Goal: Ask a question

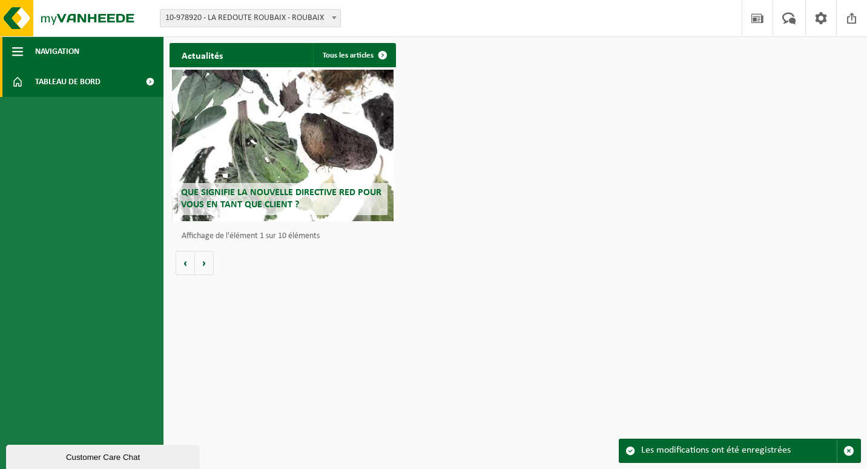
click at [75, 54] on span "Navigation" at bounding box center [57, 51] width 44 height 30
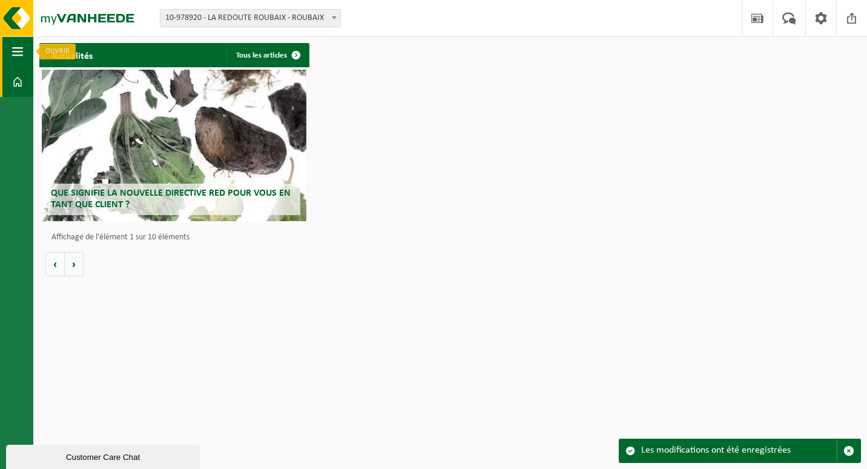
click at [21, 50] on span "button" at bounding box center [17, 51] width 11 height 30
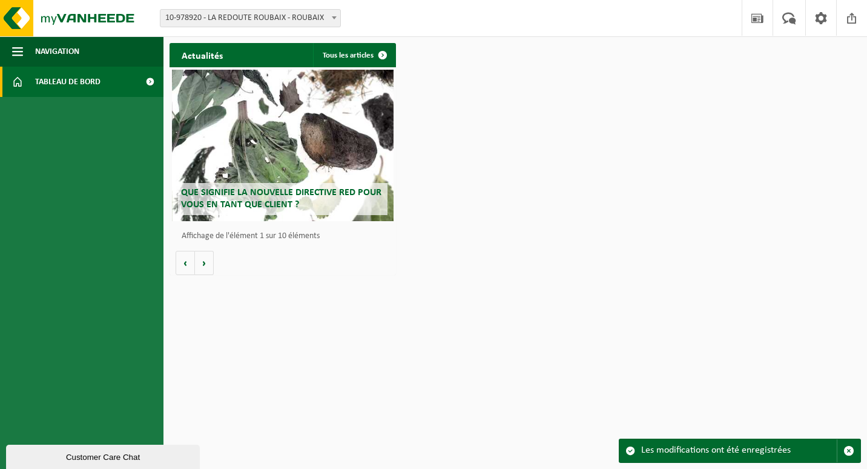
click at [56, 87] on span "Tableau de bord" at bounding box center [67, 82] width 65 height 30
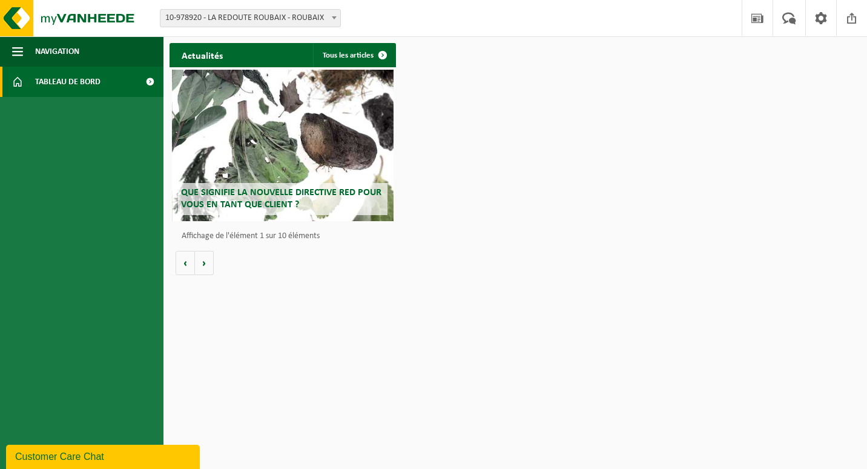
click at [148, 81] on span at bounding box center [149, 82] width 27 height 30
click at [84, 25] on img at bounding box center [72, 18] width 145 height 36
click at [39, 50] on span "Navigation" at bounding box center [57, 51] width 44 height 30
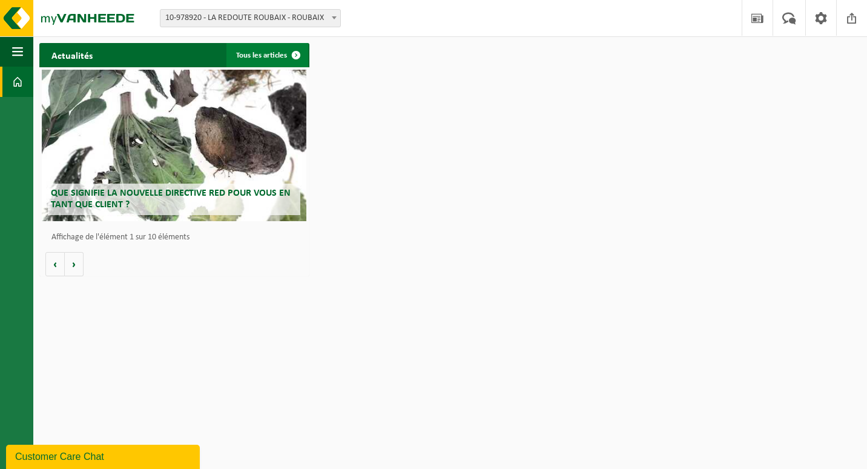
click at [296, 53] on span at bounding box center [296, 55] width 24 height 24
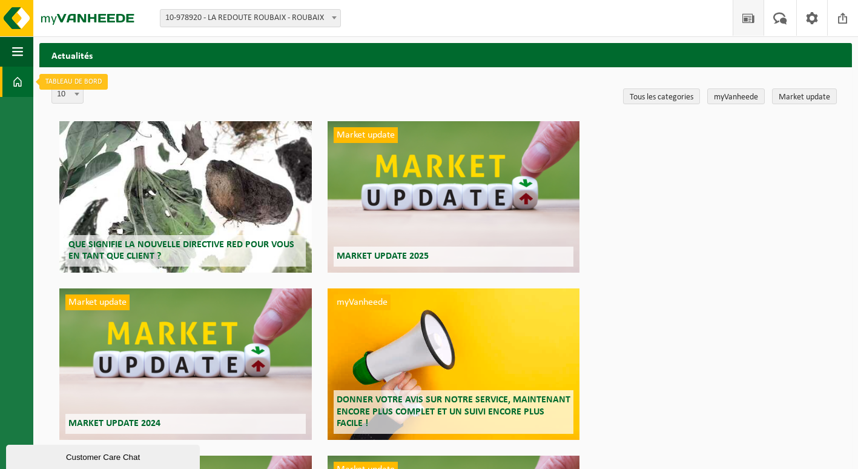
click at [19, 82] on span at bounding box center [17, 82] width 11 height 30
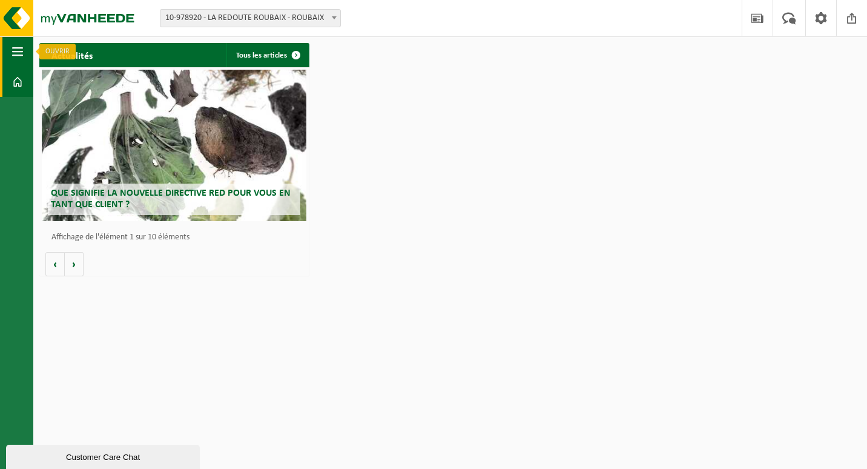
click at [19, 58] on span "button" at bounding box center [17, 51] width 11 height 30
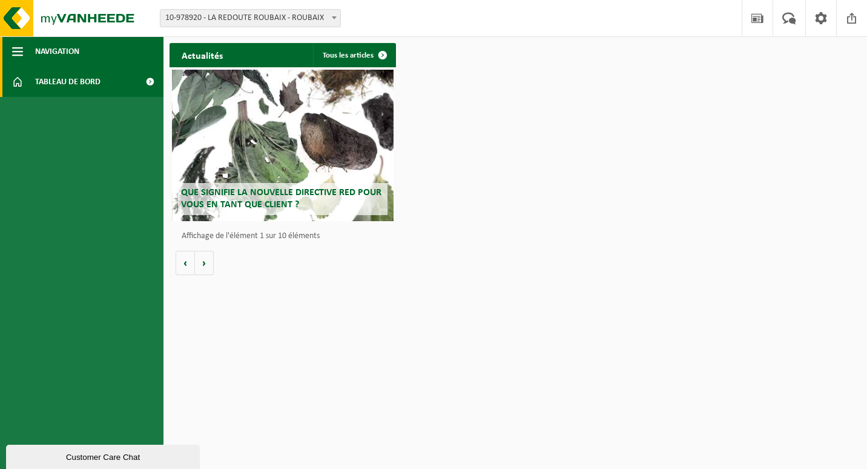
click at [68, 45] on span "Navigation" at bounding box center [57, 51] width 44 height 30
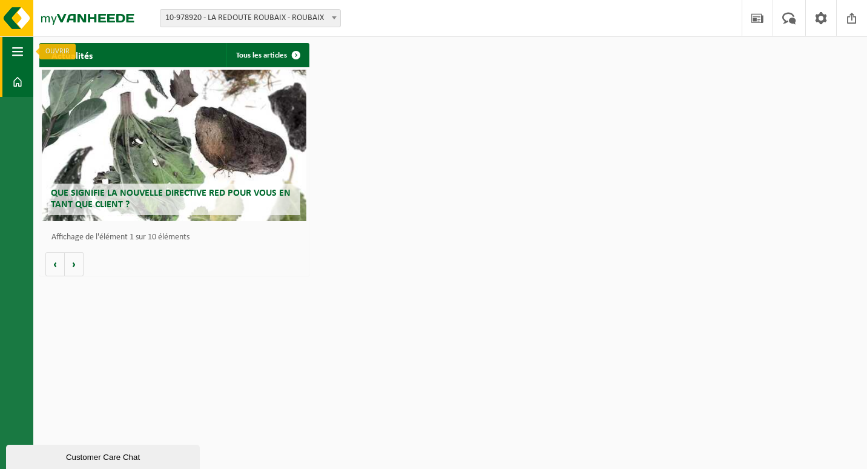
click at [21, 58] on span "button" at bounding box center [17, 51] width 11 height 30
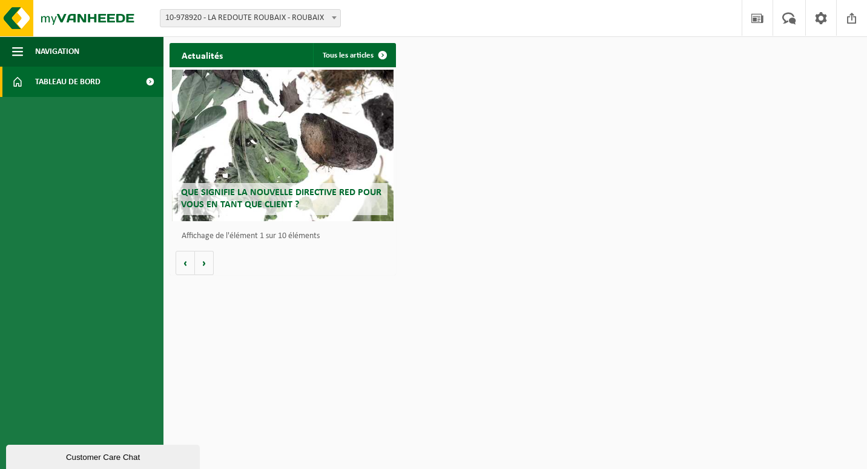
click at [105, 455] on div "Customer Care Chat" at bounding box center [103, 456] width 176 height 9
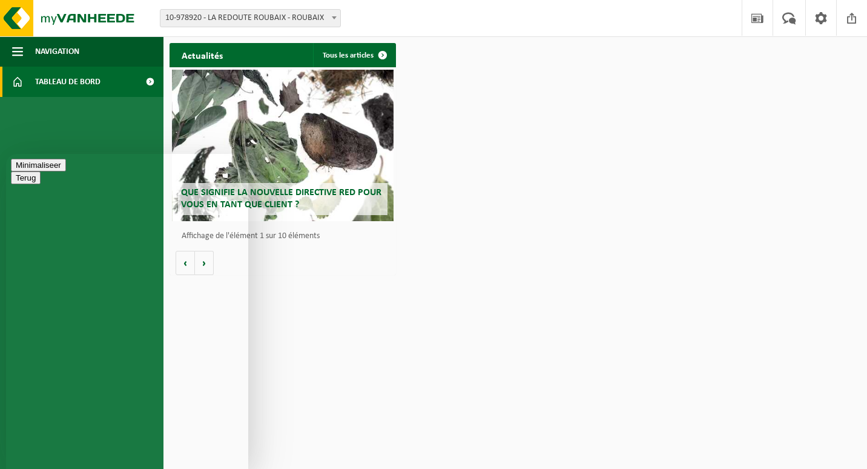
click at [6, 154] on textarea at bounding box center [6, 154] width 0 height 0
type textarea "comment planifier une demande de taches"
click at [66, 194] on button "Minimaliseer" at bounding box center [38, 200] width 55 height 13
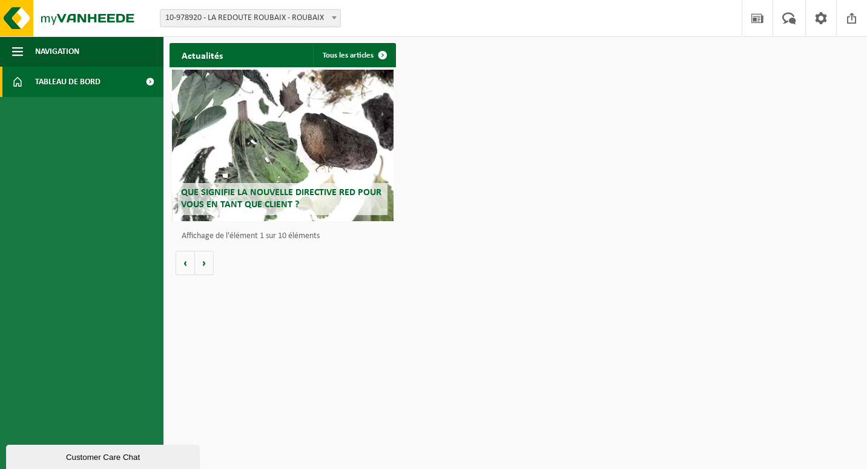
click at [83, 83] on span "Tableau de bord" at bounding box center [67, 82] width 65 height 30
click at [150, 79] on span at bounding box center [149, 82] width 27 height 30
click at [150, 81] on span at bounding box center [149, 82] width 27 height 30
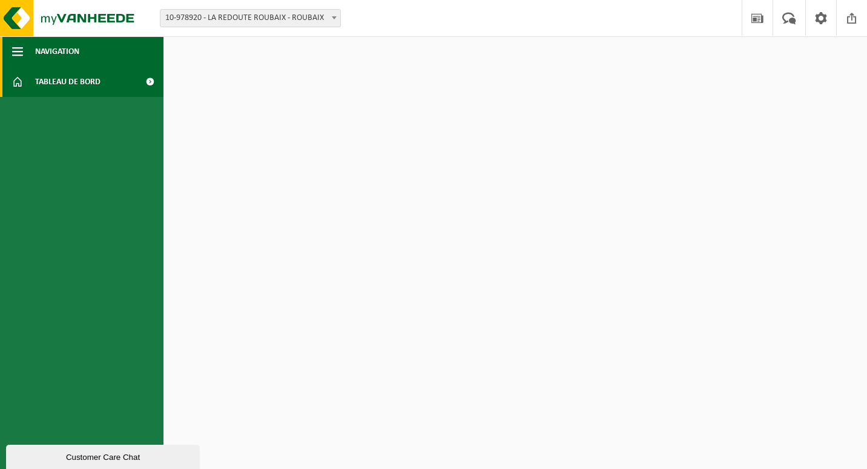
click at [78, 57] on span "Navigation" at bounding box center [57, 51] width 44 height 30
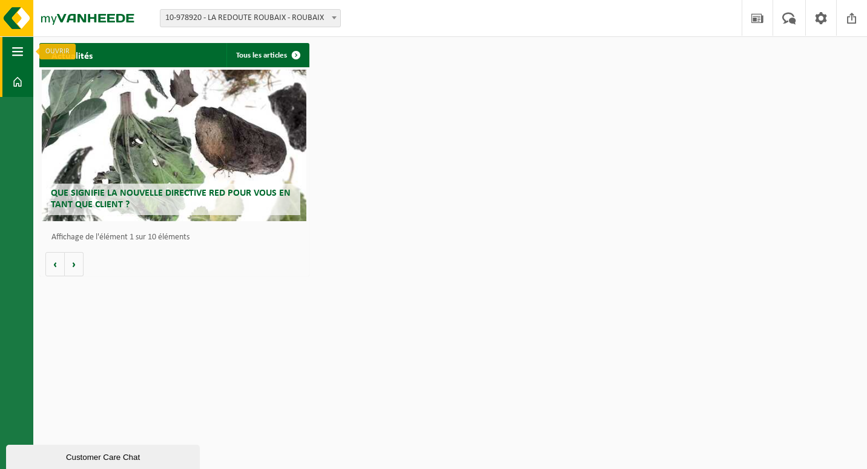
click at [22, 54] on span "button" at bounding box center [17, 51] width 11 height 30
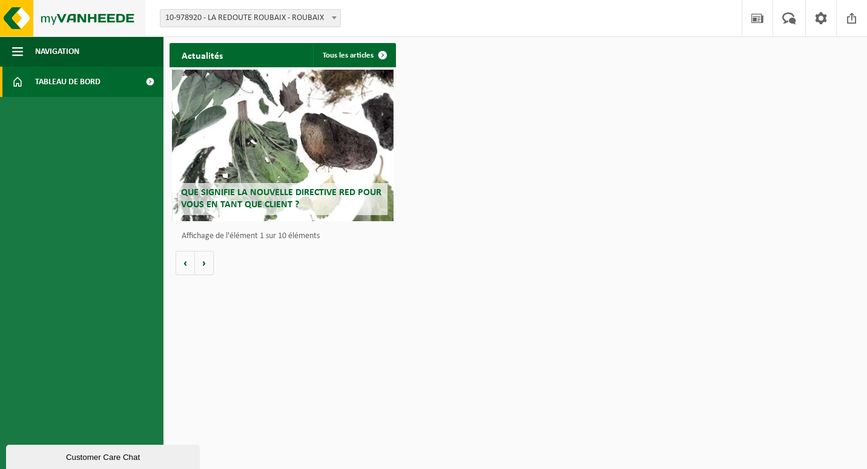
click at [27, 22] on img at bounding box center [72, 18] width 145 height 36
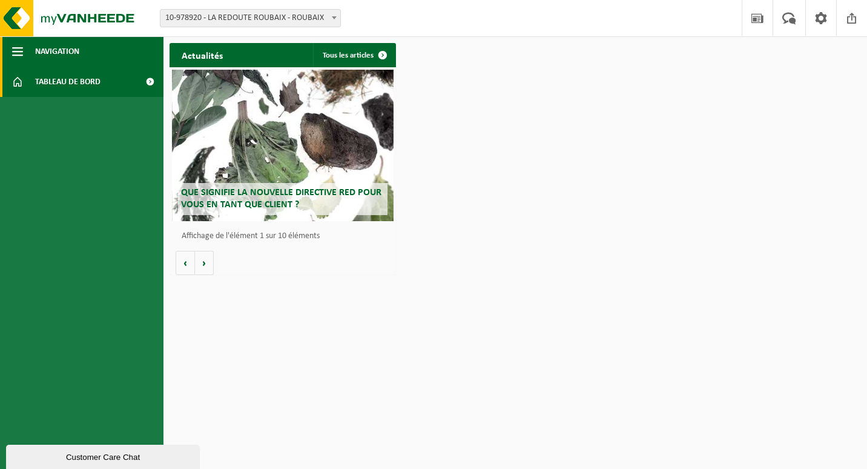
click at [64, 53] on span "Navigation" at bounding box center [57, 51] width 44 height 30
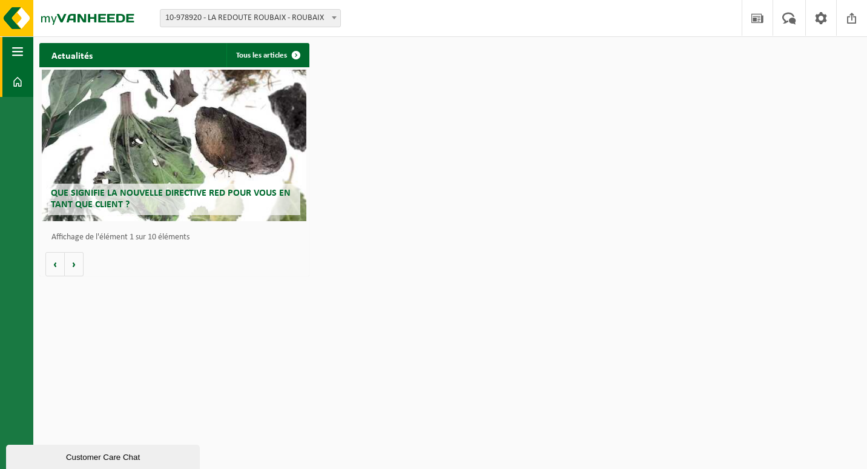
click at [24, 51] on button "Navigation" at bounding box center [16, 51] width 33 height 30
